Goal: Transaction & Acquisition: Purchase product/service

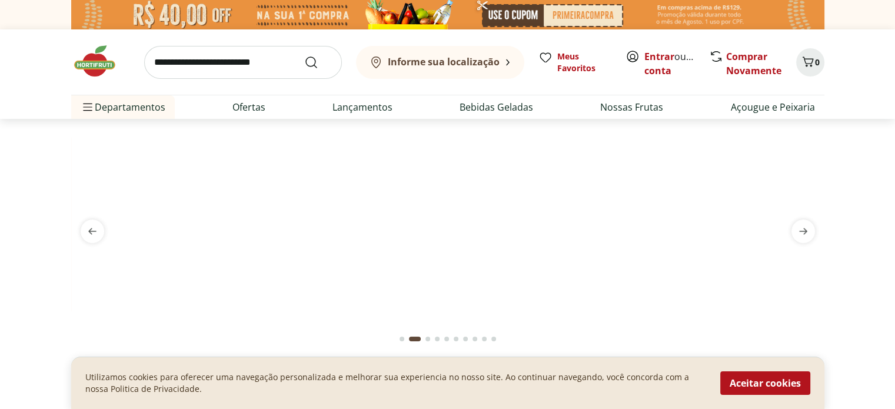
click at [488, 61] on b "Informe sua localização" at bounding box center [444, 61] width 112 height 13
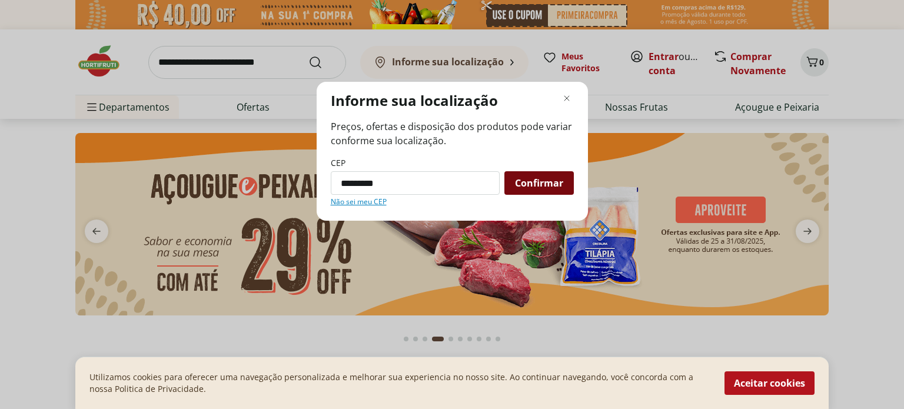
type input "*********"
click at [539, 191] on div "Confirmar" at bounding box center [538, 183] width 69 height 24
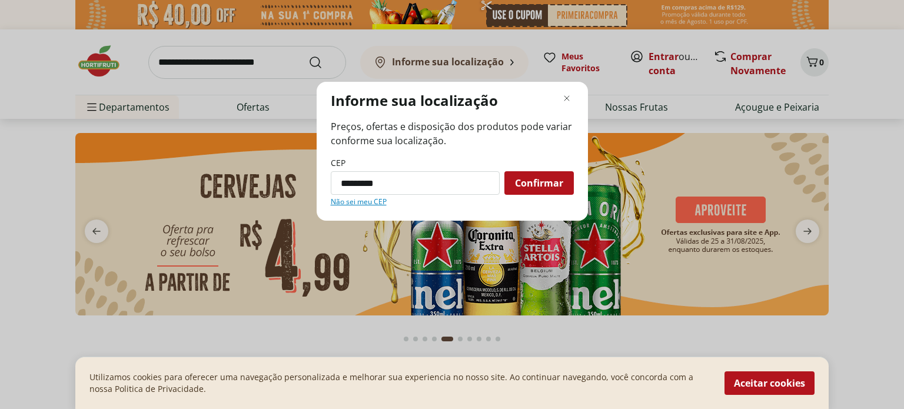
click at [534, 184] on span "Confirmar" at bounding box center [539, 182] width 48 height 9
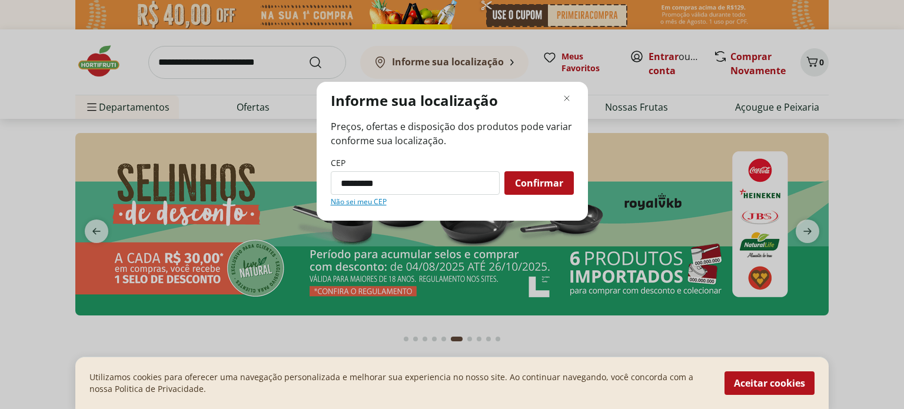
click at [534, 184] on span "Confirmar" at bounding box center [539, 182] width 48 height 9
click at [438, 184] on input "*********" at bounding box center [415, 183] width 169 height 24
click at [504, 171] on button "Confirmar" at bounding box center [538, 183] width 69 height 24
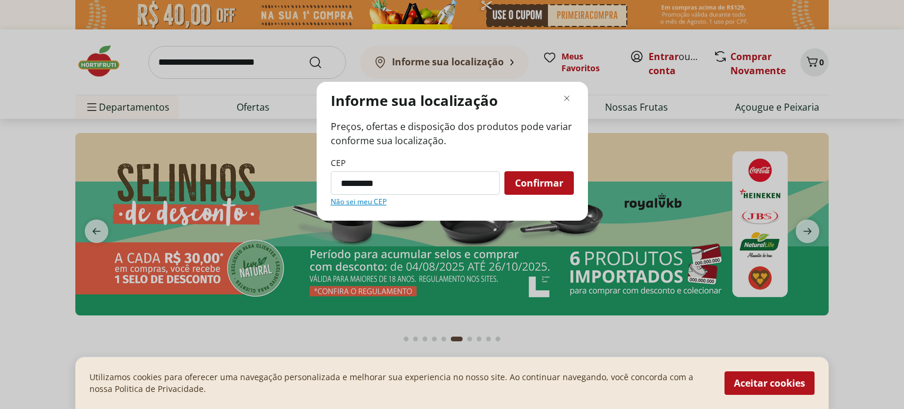
click at [504, 171] on button "Confirmar" at bounding box center [538, 183] width 69 height 24
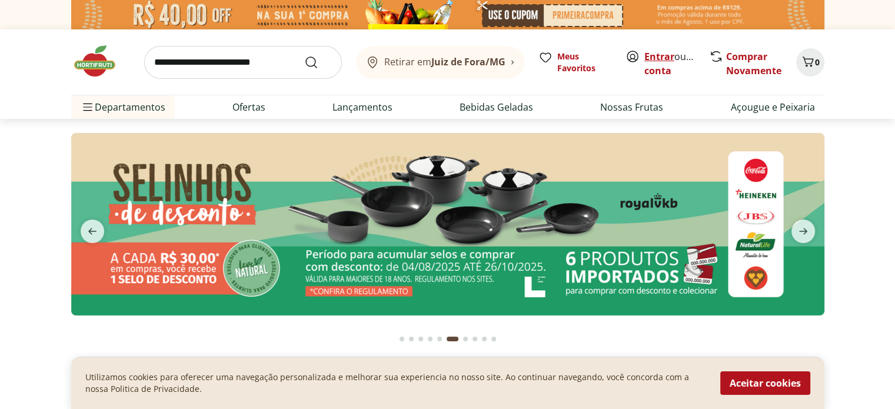
click at [652, 59] on link "Entrar" at bounding box center [659, 56] width 30 height 13
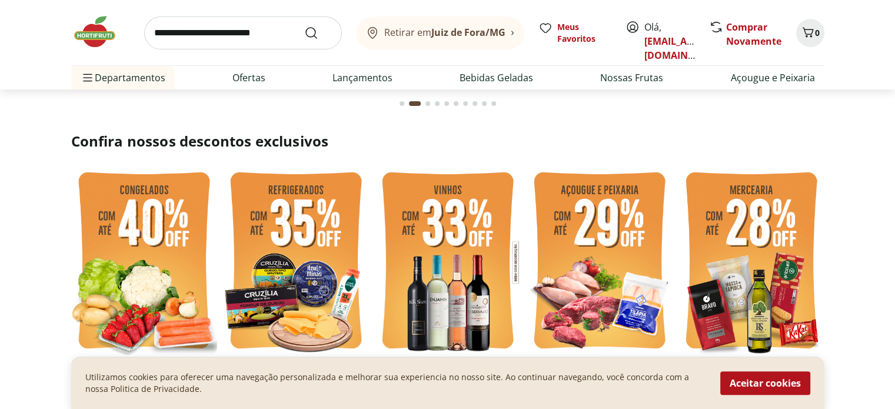
scroll to position [294, 0]
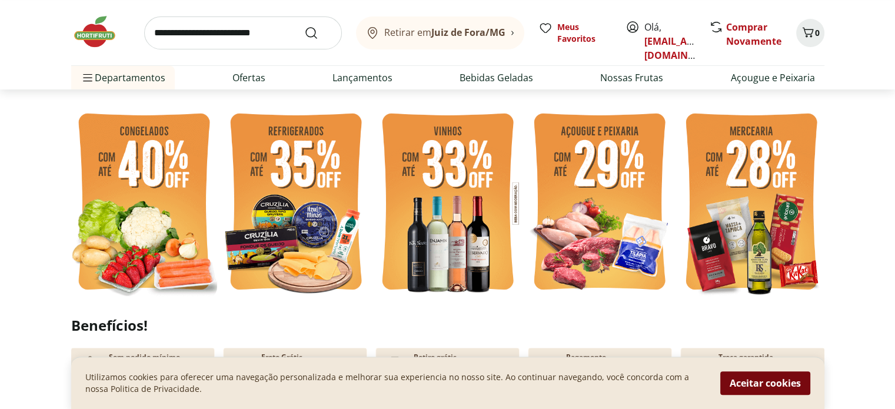
click at [765, 385] on button "Aceitar cookies" at bounding box center [765, 383] width 90 height 24
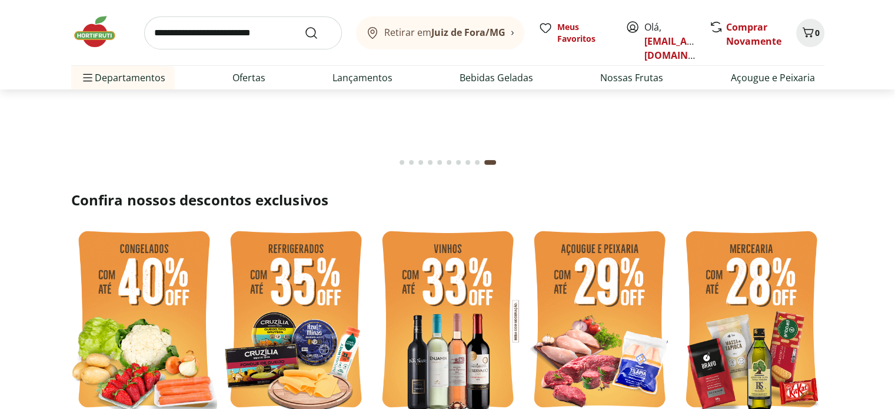
scroll to position [0, 0]
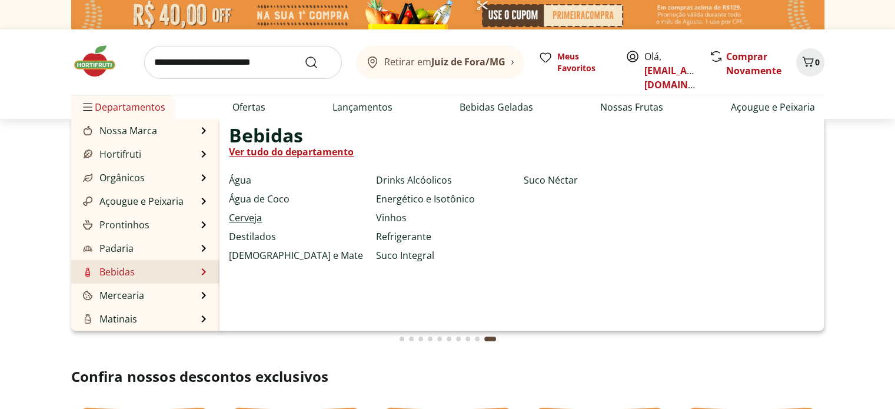
click at [245, 217] on link "Cerveja" at bounding box center [245, 218] width 33 height 14
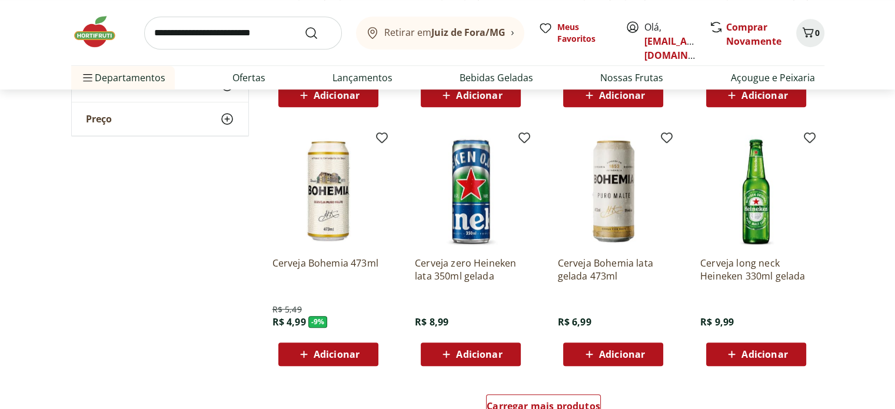
scroll to position [706, 0]
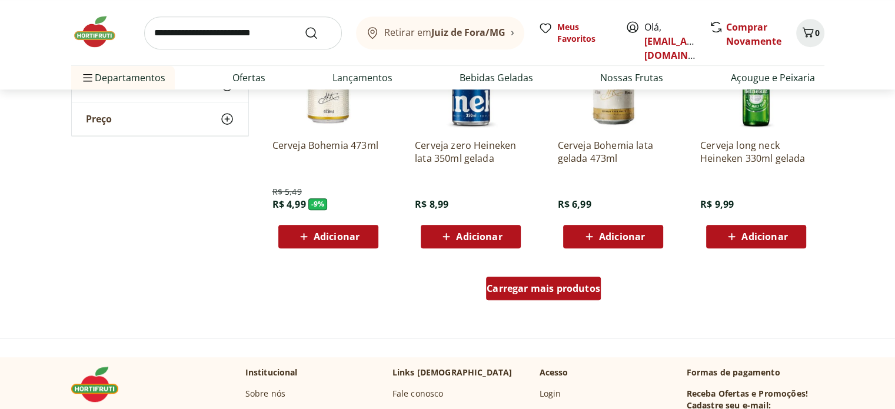
click at [543, 297] on div "Carregar mais produtos" at bounding box center [543, 289] width 115 height 24
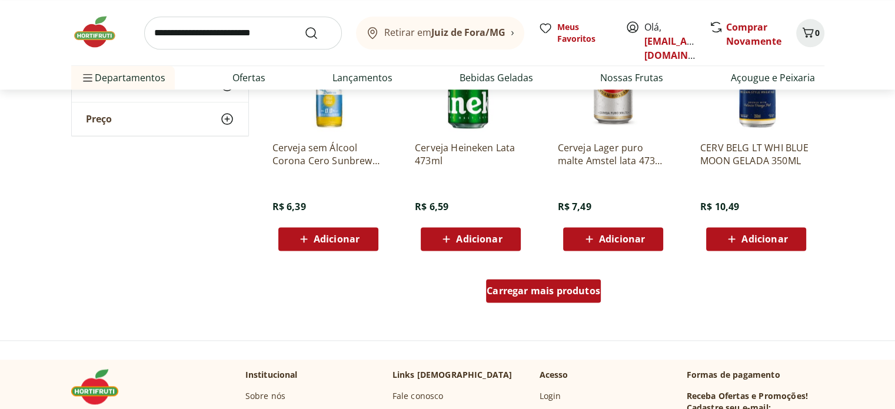
scroll to position [1530, 0]
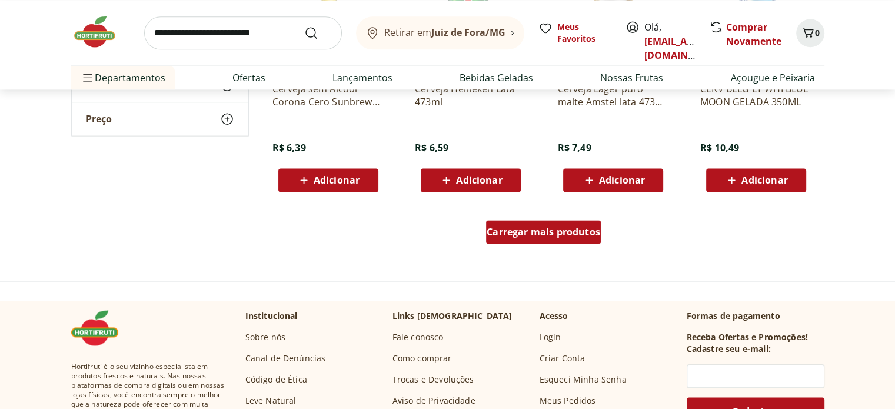
click at [551, 239] on div "Carregar mais produtos" at bounding box center [543, 232] width 115 height 24
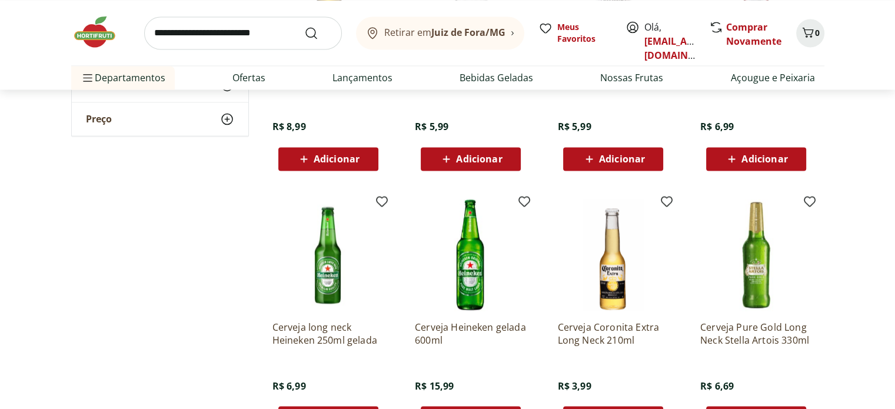
scroll to position [2236, 0]
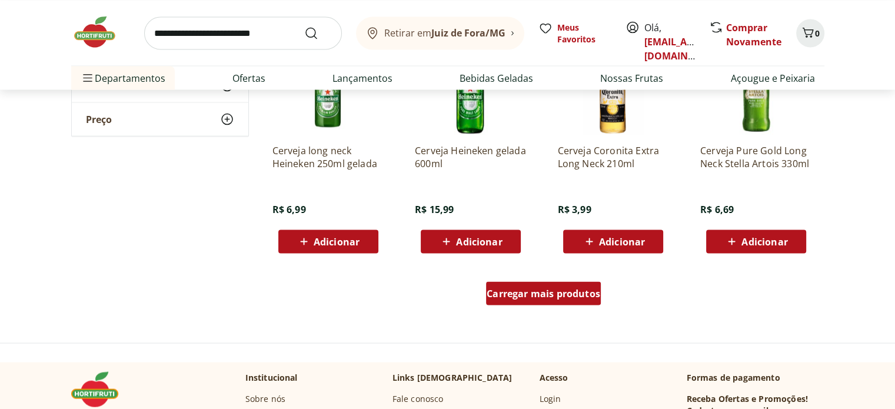
click at [551, 292] on span "Carregar mais produtos" at bounding box center [544, 292] width 114 height 9
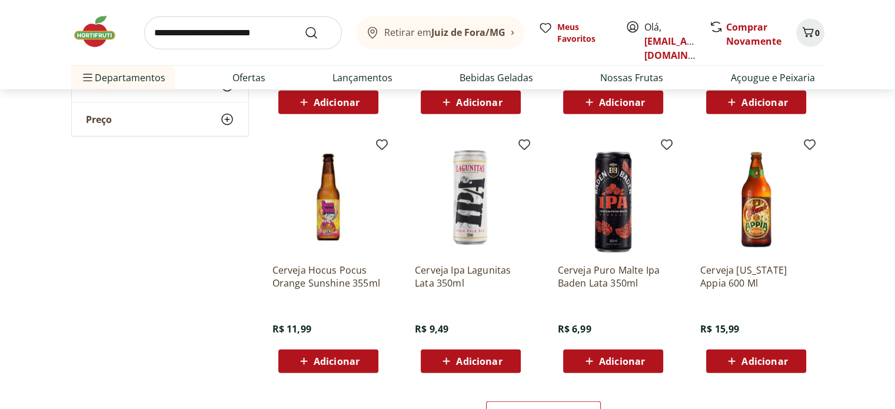
scroll to position [2942, 0]
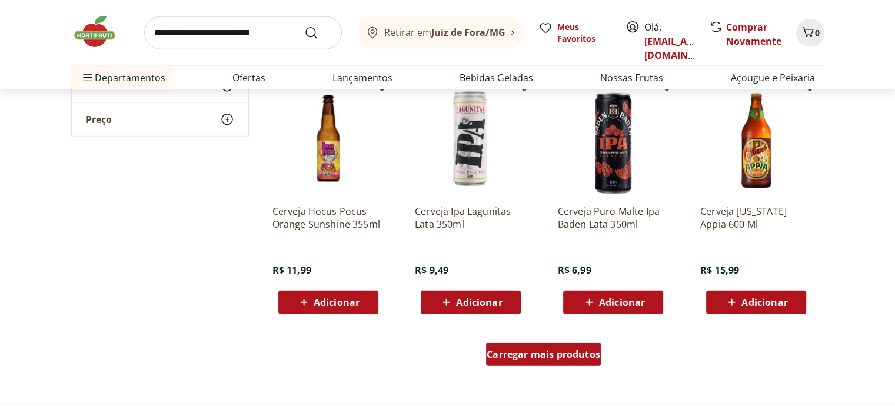
click at [531, 358] on span "Carregar mais produtos" at bounding box center [544, 353] width 114 height 9
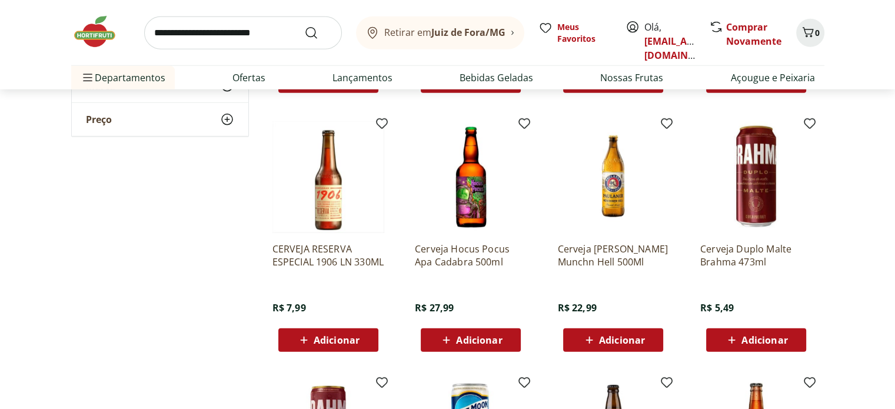
scroll to position [3707, 0]
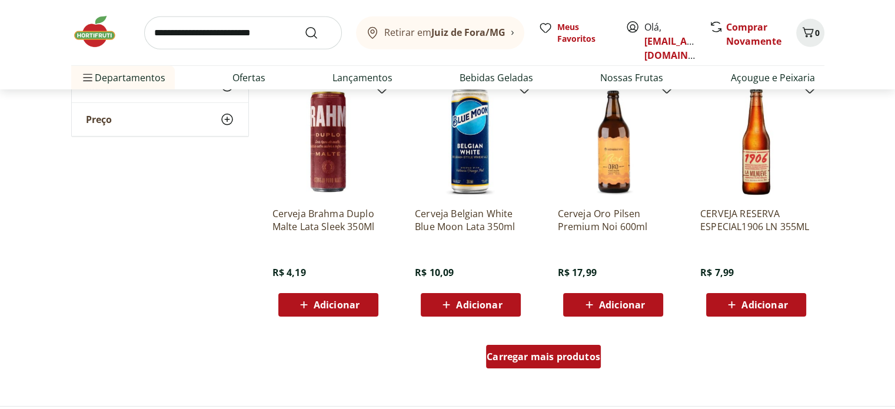
click at [539, 364] on div "Carregar mais produtos" at bounding box center [543, 357] width 115 height 24
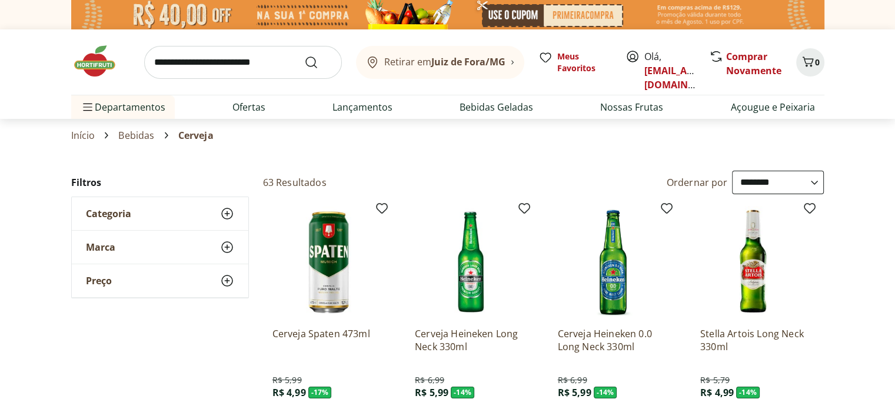
click at [778, 181] on select "**********" at bounding box center [778, 183] width 92 height 24
click at [732, 171] on select "**********" at bounding box center [778, 183] width 92 height 24
select select "*********"
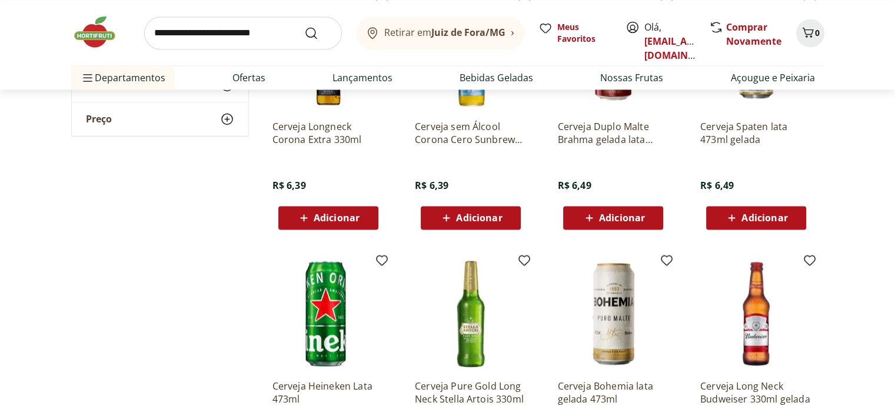
scroll to position [1706, 0]
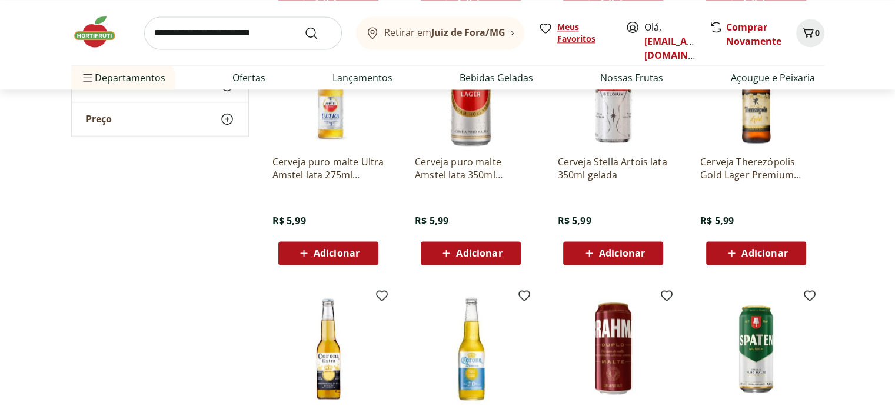
click at [568, 27] on span "Meus Favoritos" at bounding box center [584, 33] width 54 height 24
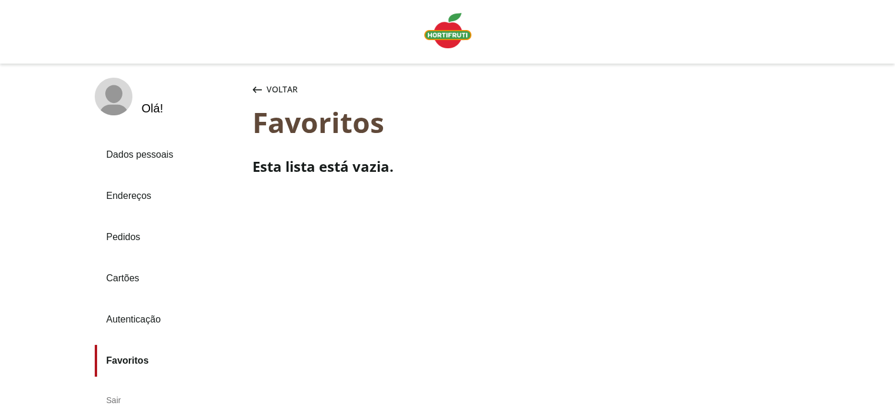
click at [445, 39] on img "Linha de sessão" at bounding box center [447, 30] width 47 height 35
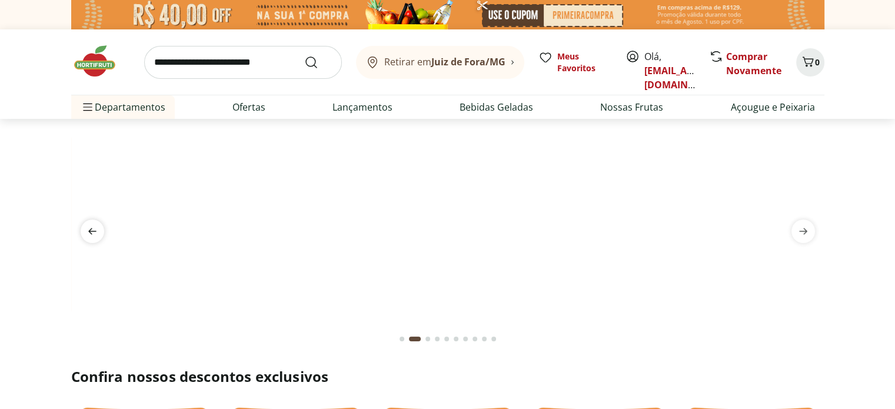
click at [99, 227] on span "previous" at bounding box center [93, 231] width 24 height 24
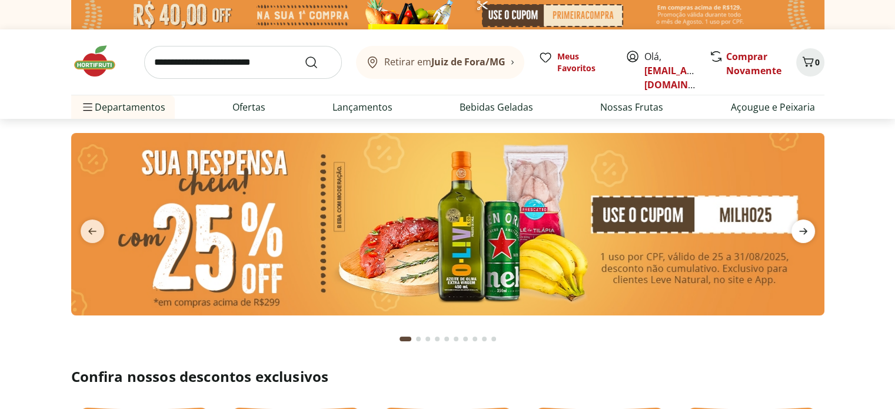
click at [801, 231] on icon "next" at bounding box center [803, 231] width 8 height 6
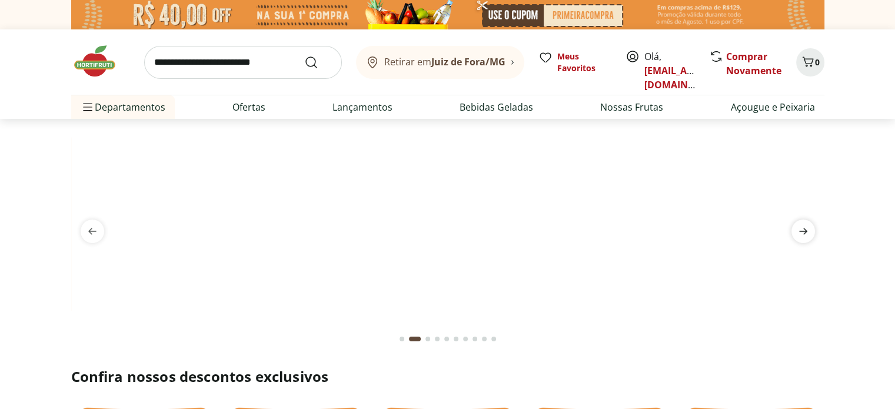
click at [801, 231] on icon "next" at bounding box center [803, 231] width 8 height 6
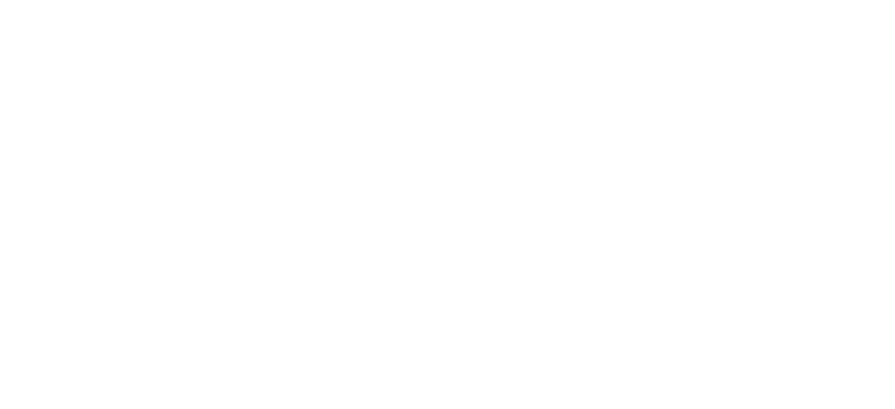
select select "**********"
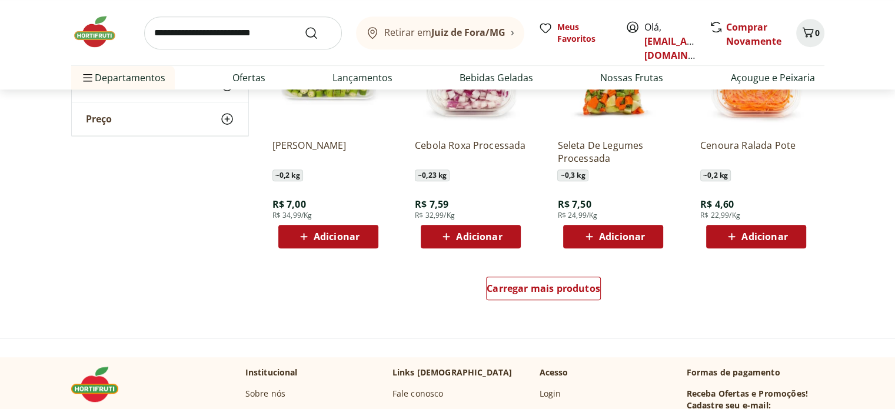
scroll to position [647, 0]
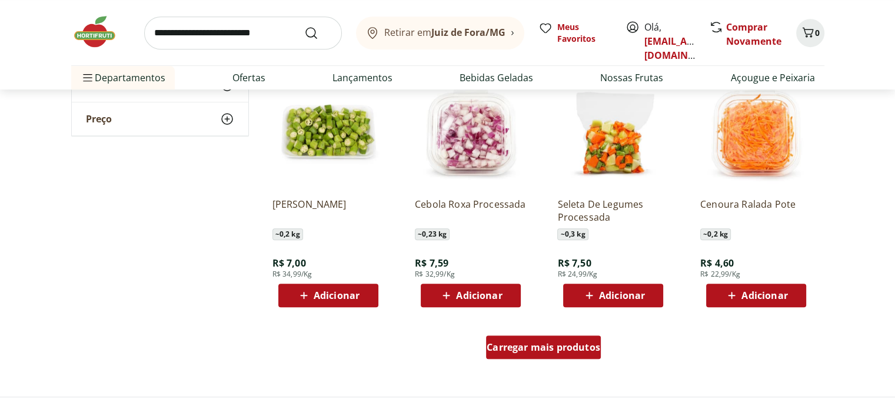
click at [537, 345] on span "Carregar mais produtos" at bounding box center [544, 346] width 114 height 9
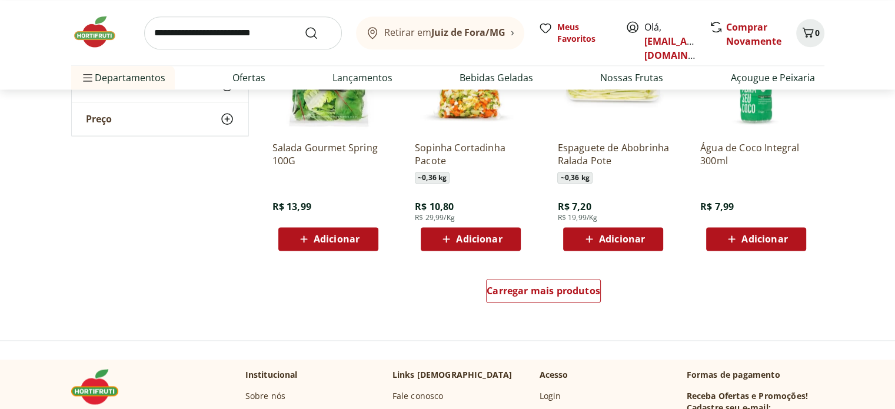
scroll to position [1589, 0]
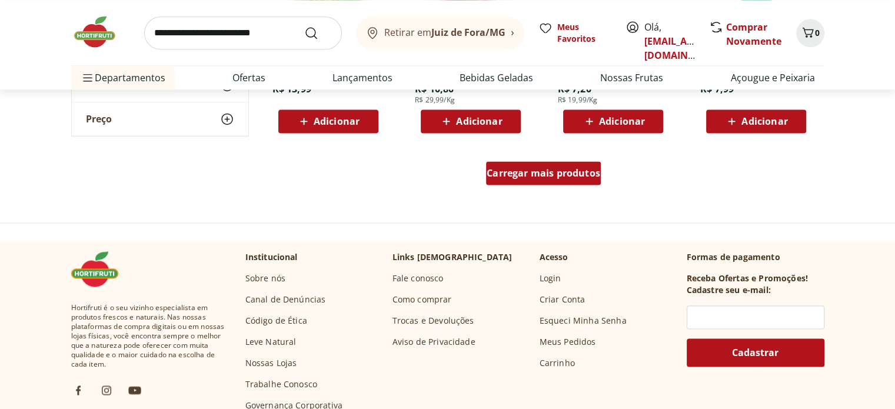
click at [547, 178] on span "Carregar mais produtos" at bounding box center [544, 172] width 114 height 9
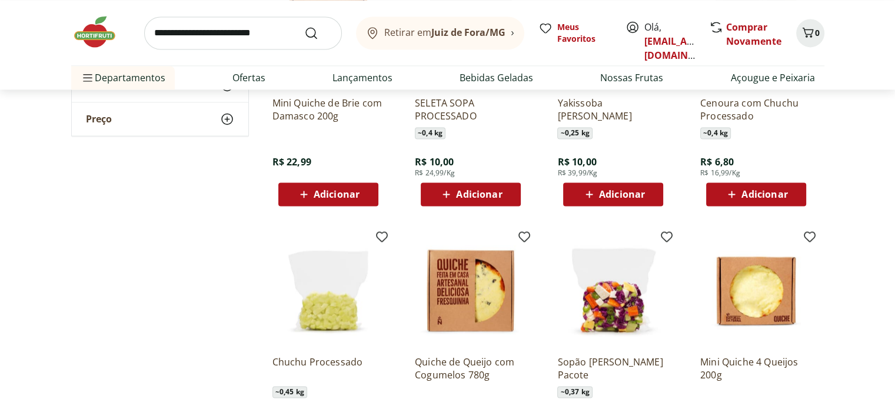
scroll to position [1824, 0]
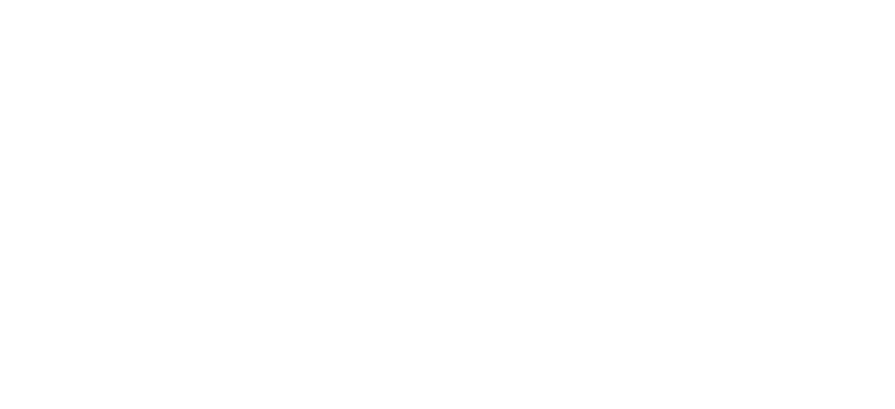
select select "**********"
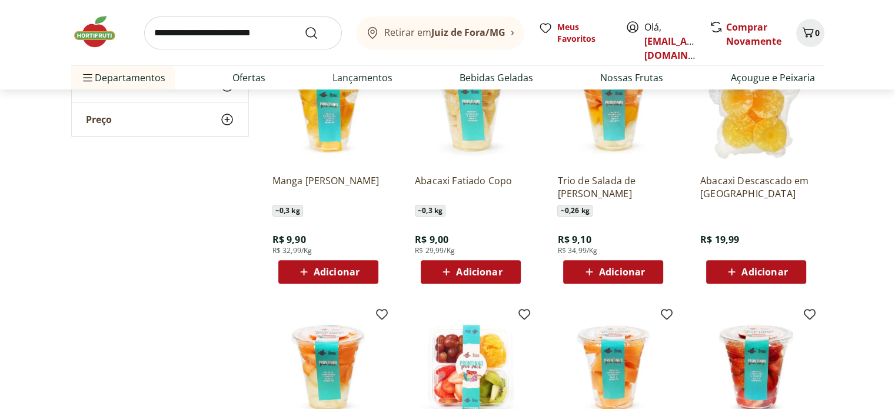
scroll to position [588, 0]
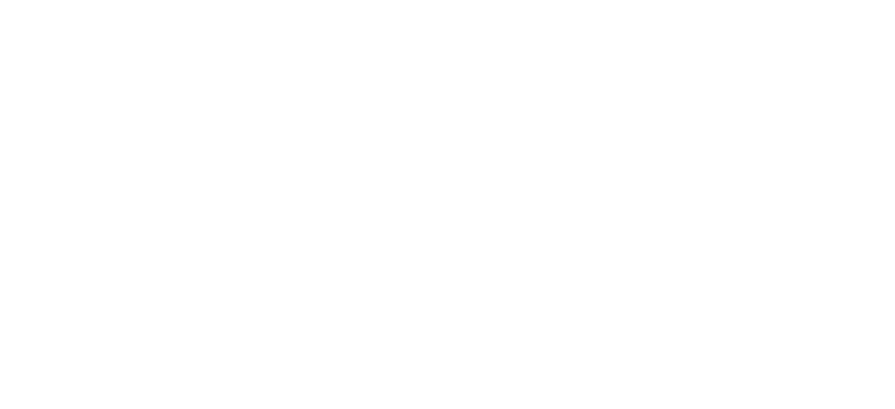
select select "**********"
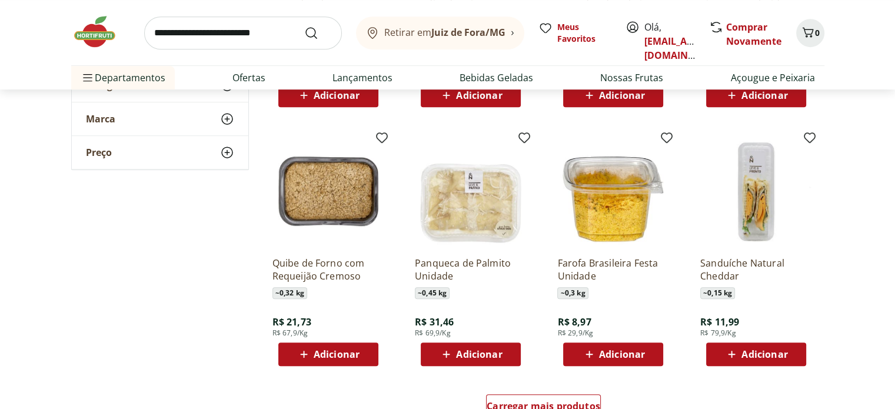
scroll to position [647, 0]
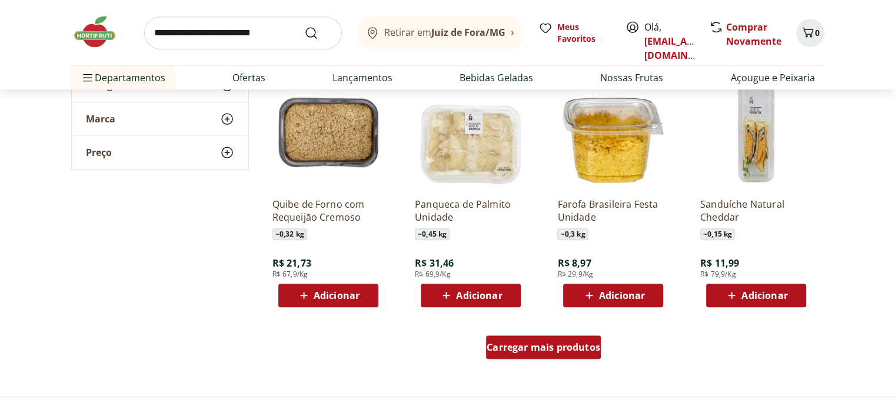
click at [551, 345] on span "Carregar mais produtos" at bounding box center [544, 346] width 114 height 9
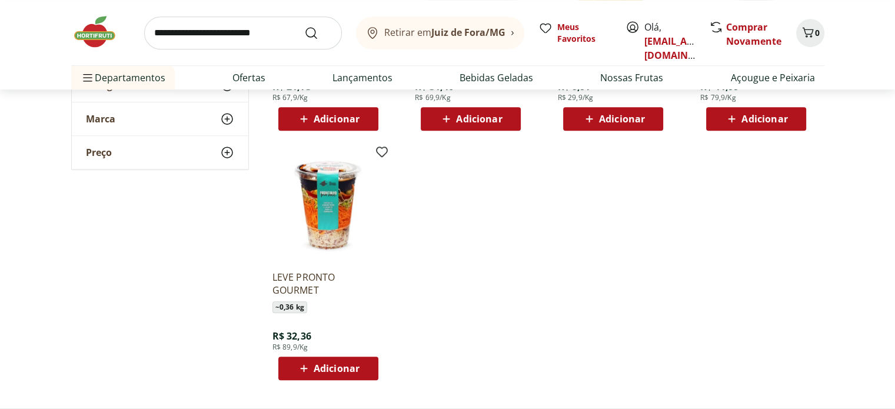
scroll to position [647, 0]
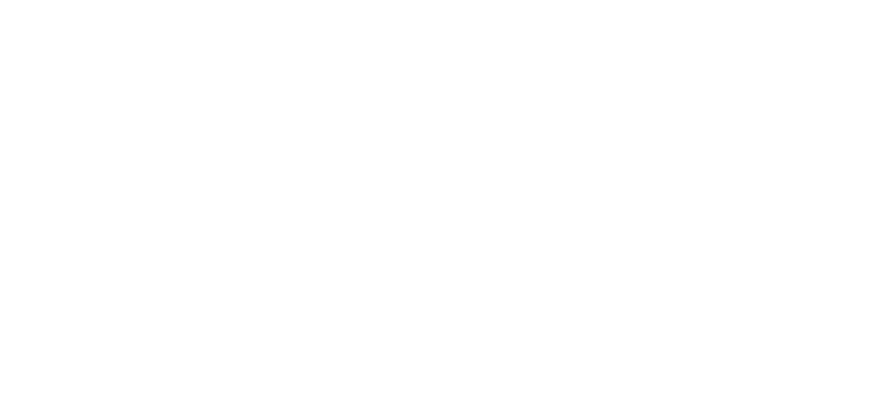
select select "**********"
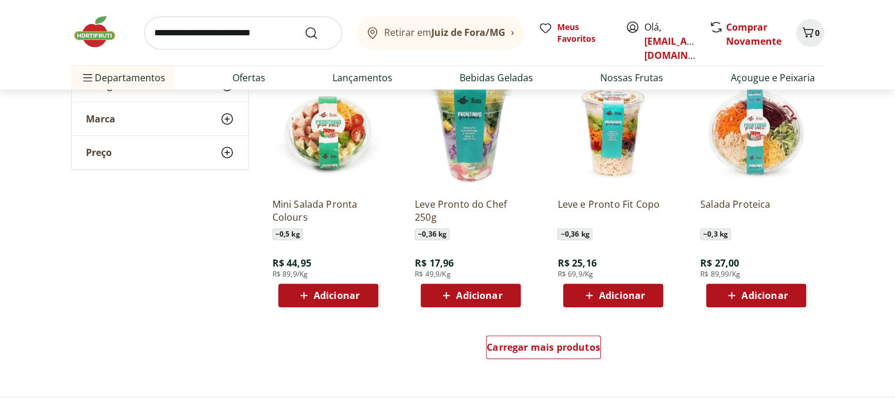
scroll to position [765, 0]
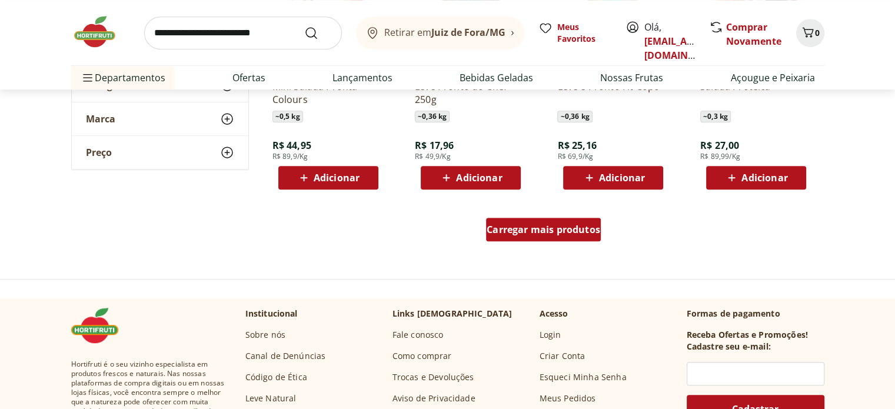
click at [580, 229] on span "Carregar mais produtos" at bounding box center [544, 229] width 114 height 9
